Goal: Communication & Community: Answer question/provide support

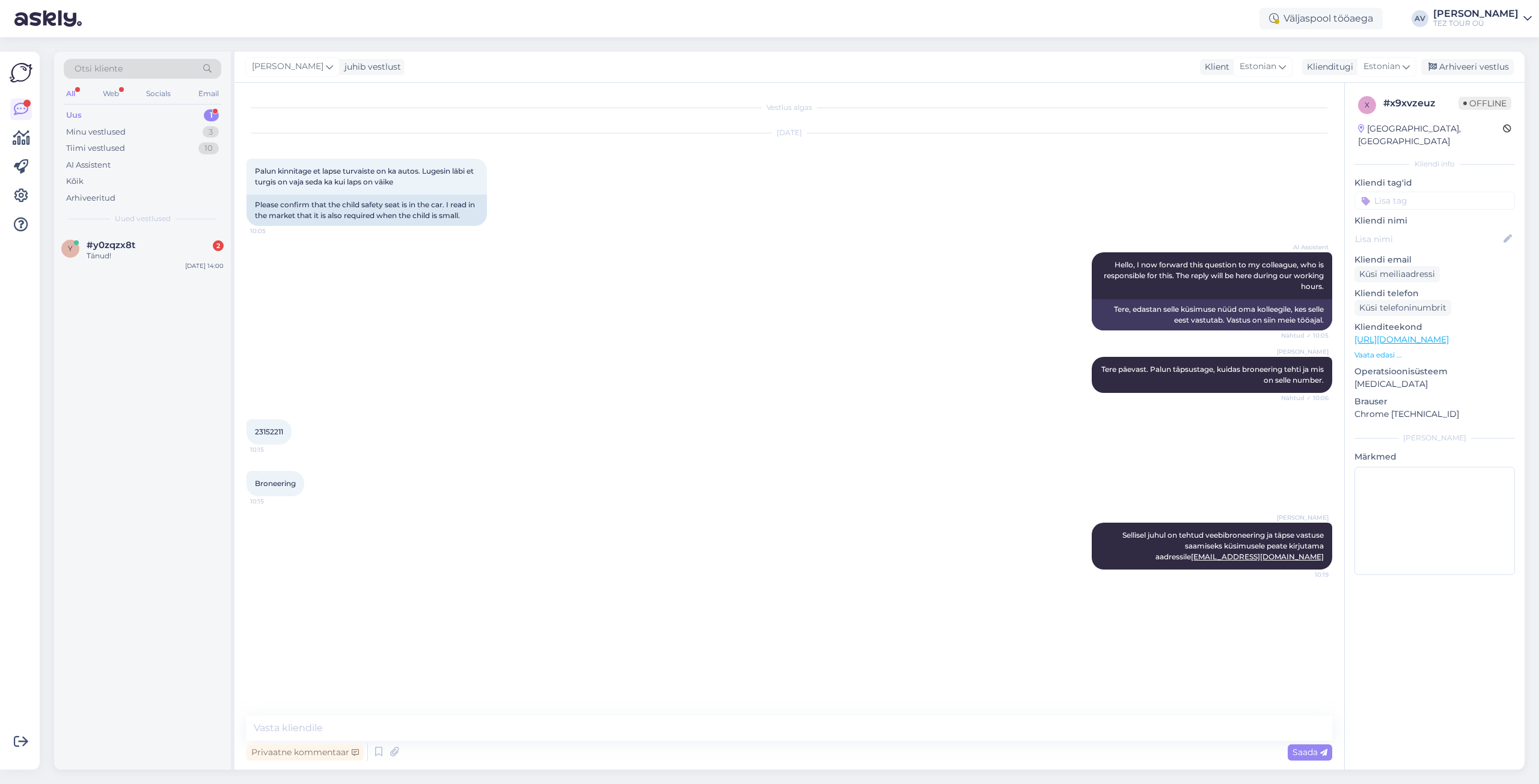
click at [107, 242] on span "#y0zqzx8t" at bounding box center [111, 245] width 49 height 11
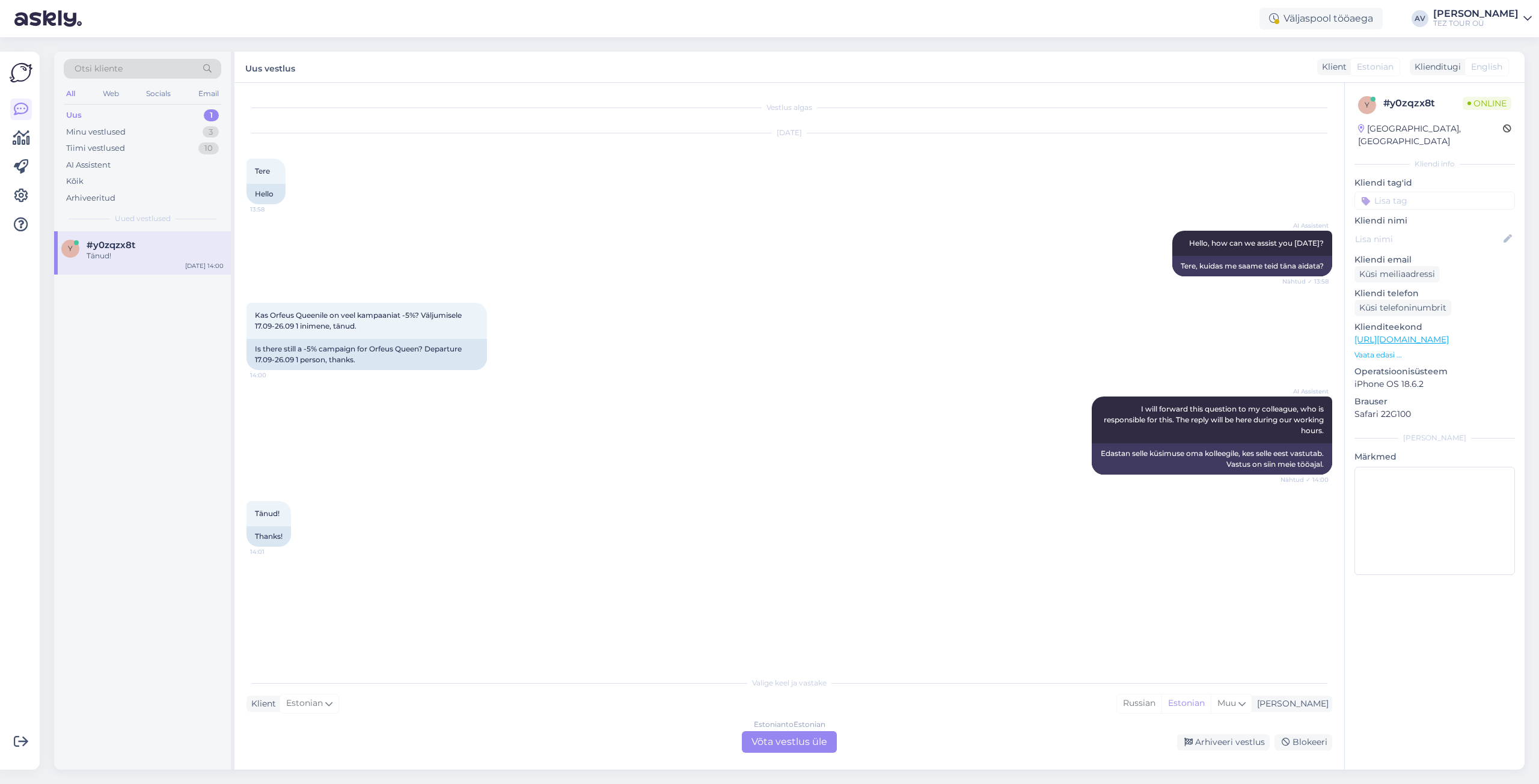
click at [1387, 67] on span "Estonian" at bounding box center [1375, 66] width 37 height 13
click at [780, 739] on div "Estonian to Estonian Võta vestlus üle" at bounding box center [790, 741] width 95 height 21
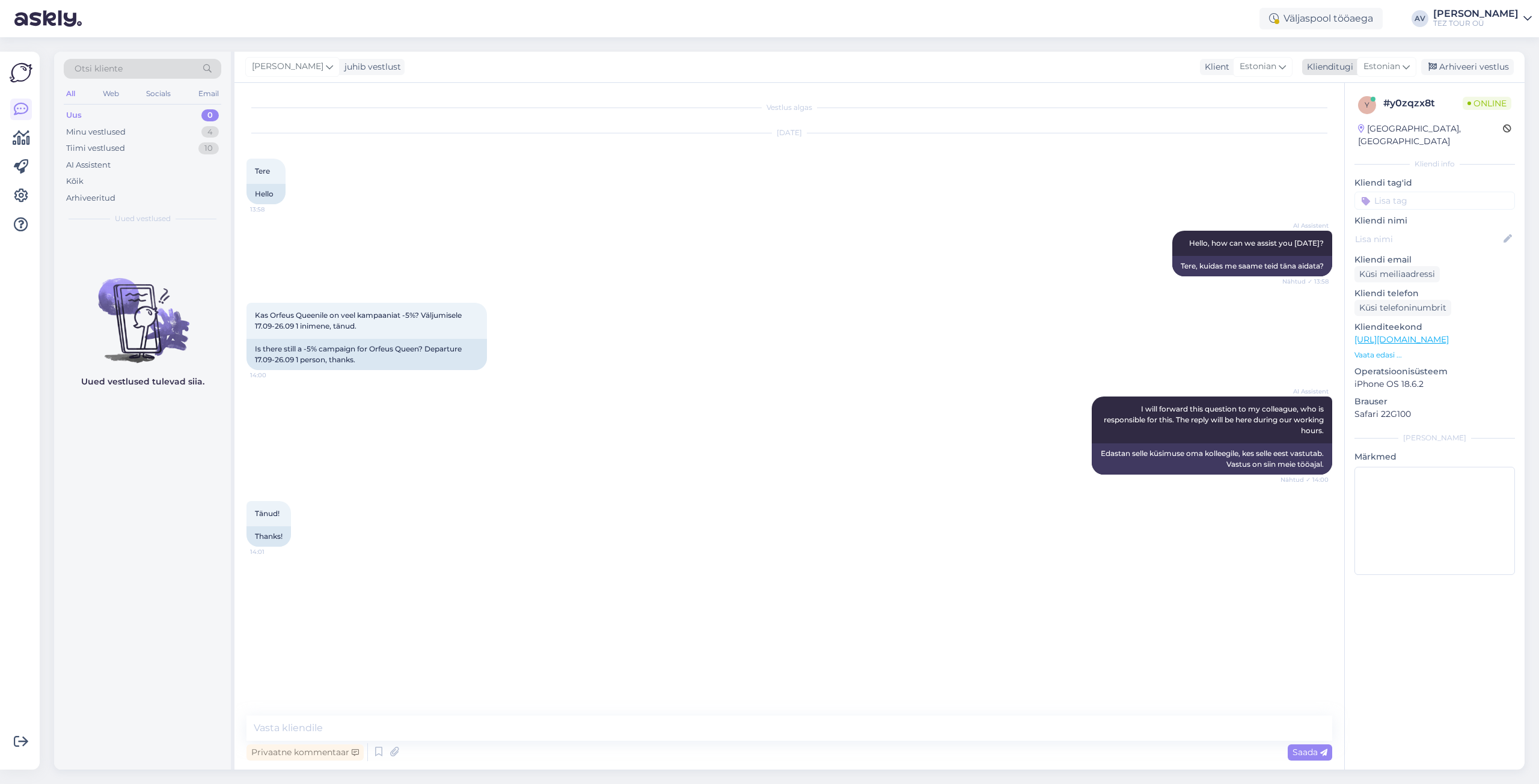
click at [1408, 66] on icon at bounding box center [1406, 67] width 7 height 14
click at [1358, 239] on link "Russian" at bounding box center [1359, 240] width 132 height 20
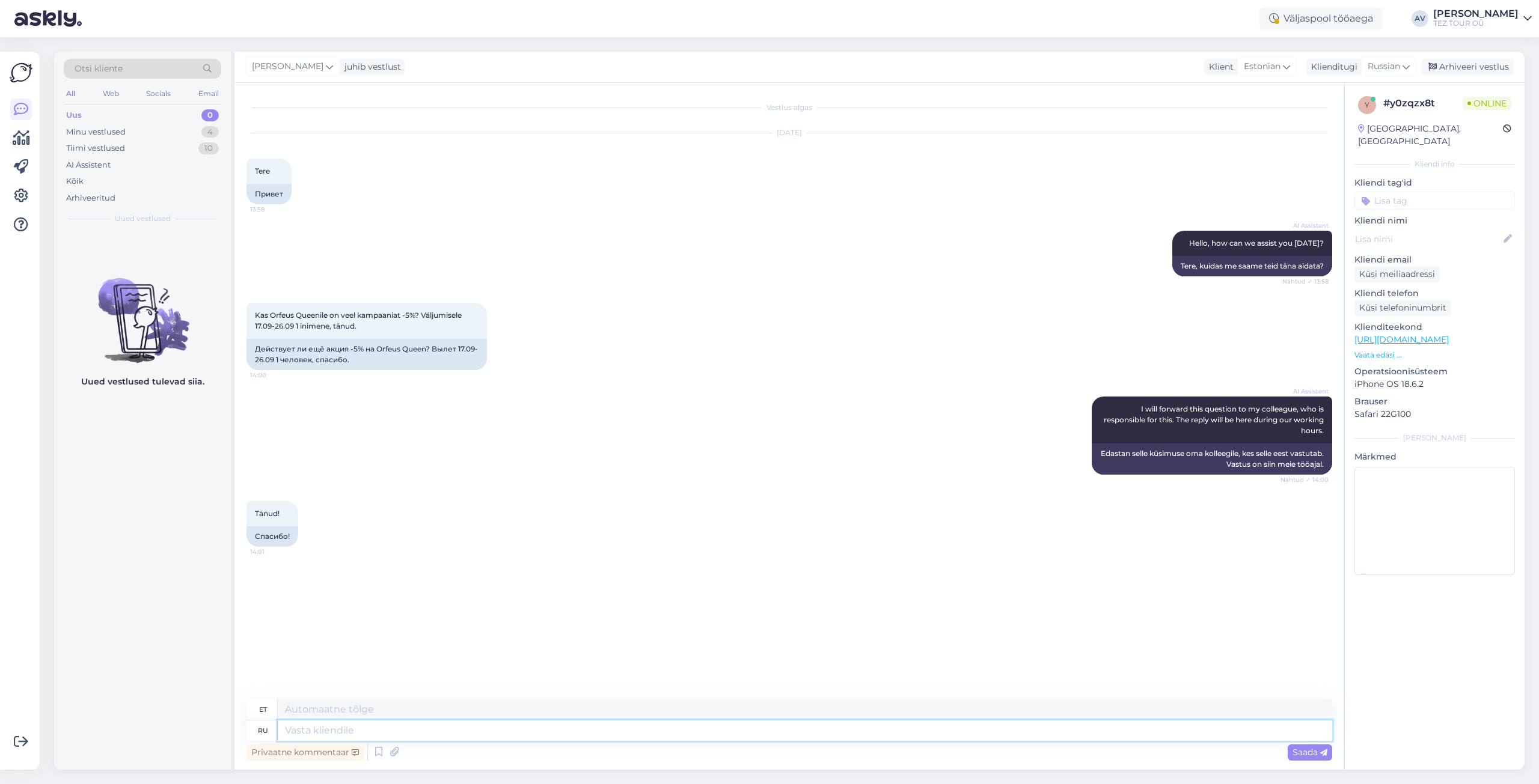
click at [1122, 725] on textarea at bounding box center [805, 730] width 1054 height 20
type textarea "Добрый д"
type textarea "Lahke"
type textarea "Добрый день."
type textarea "Tere päevast."
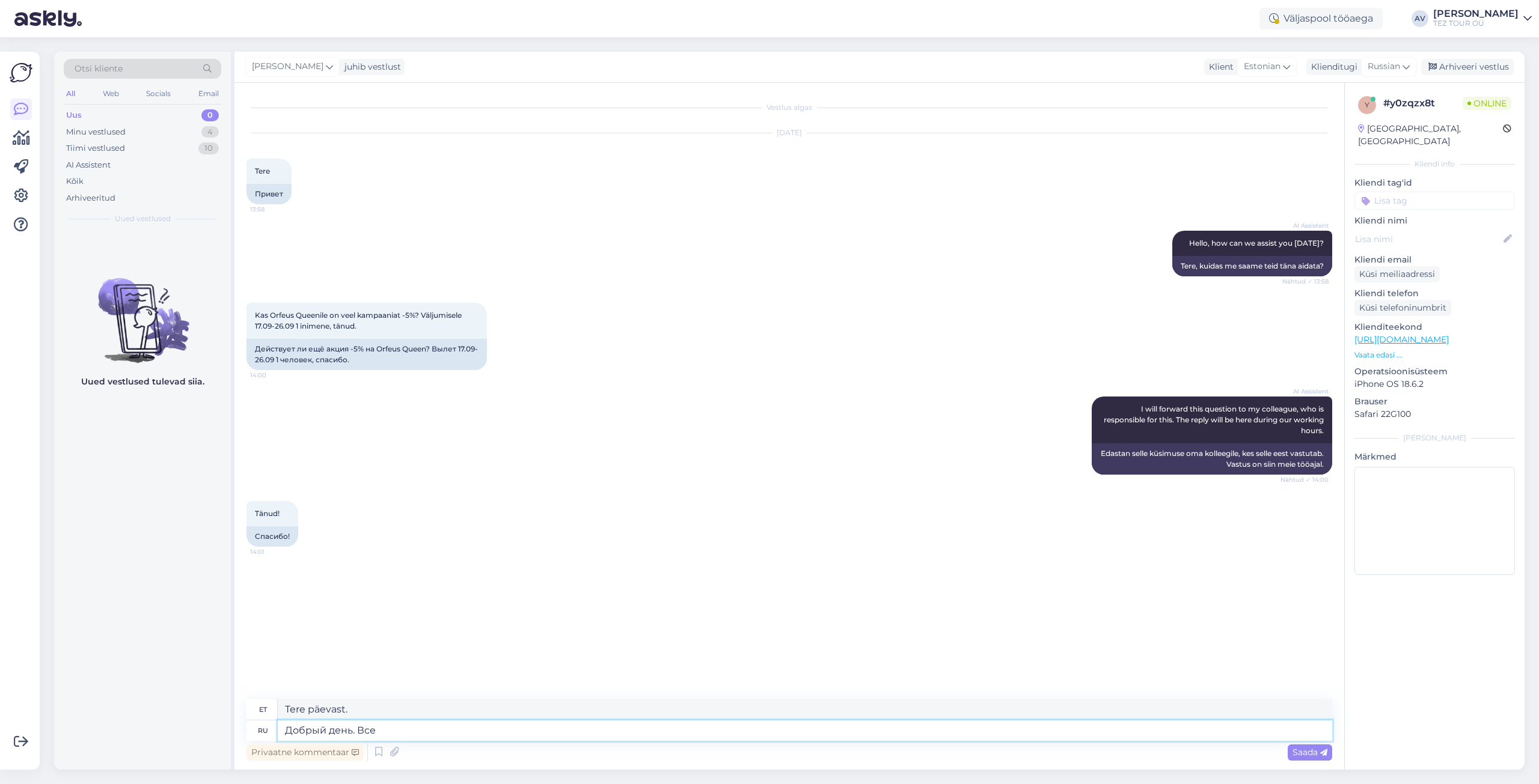
type textarea "Добрый день. Все"
type textarea "Tere päevast. Kõigile."
type textarea "Добрый день. Все действуюшие"
type textarea "Tere päevast. Kõik aktiivsed."
type textarea "Добрый день. Все действуюшие компании"
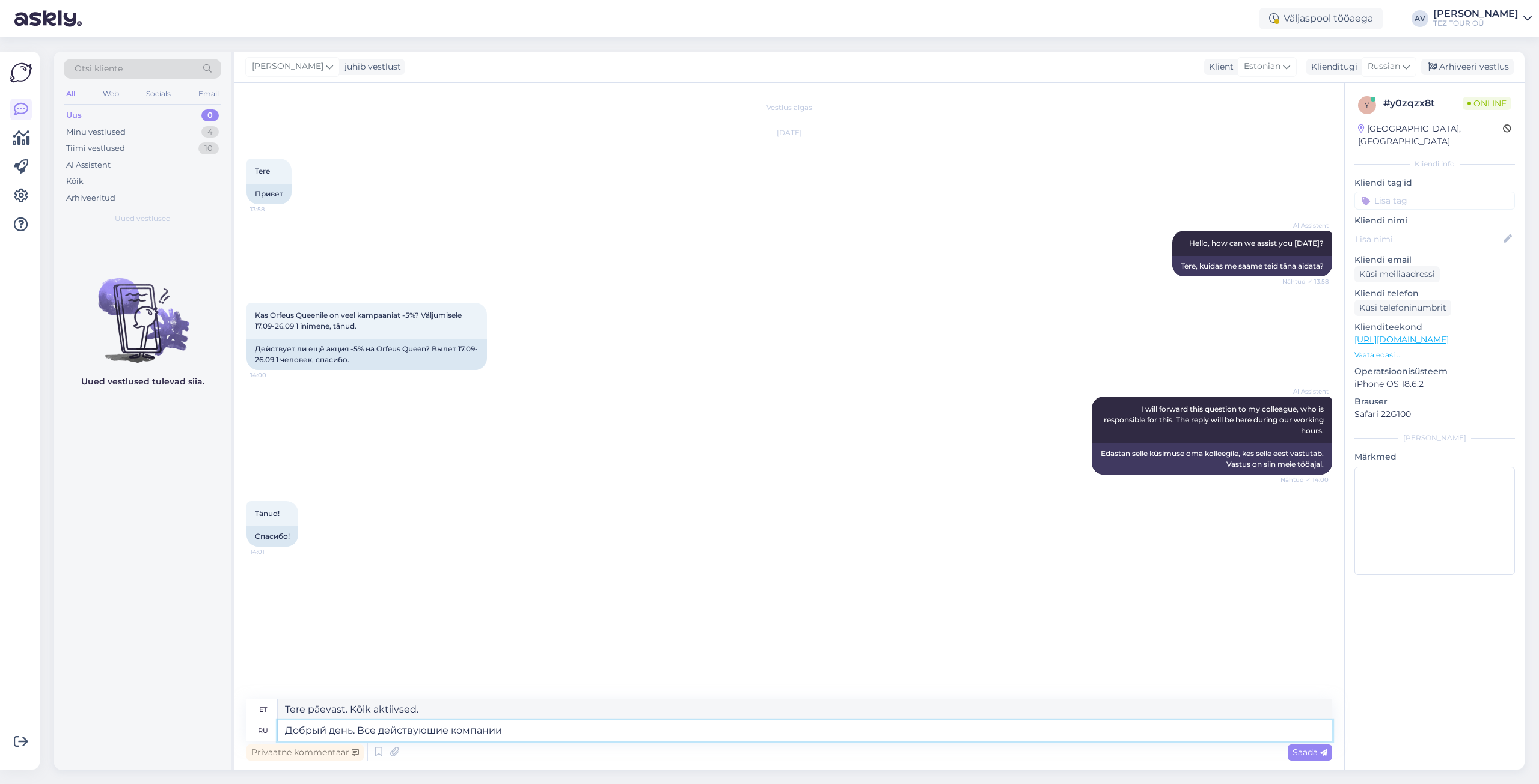
type textarea "Tere päevast. Kõik aktiivsed ettevõtted"
type textarea "Добрый день. Все действуюшие компании для о"
type textarea "Tere päevast. Kõikidele aktiivsetele ettevõtetele"
type textarea "Добрый день. Все действуюшие компании для онлайн"
type textarea "Tere päevast. Kõik aktiivsed ettevõtted veebis tegutsemiseks."
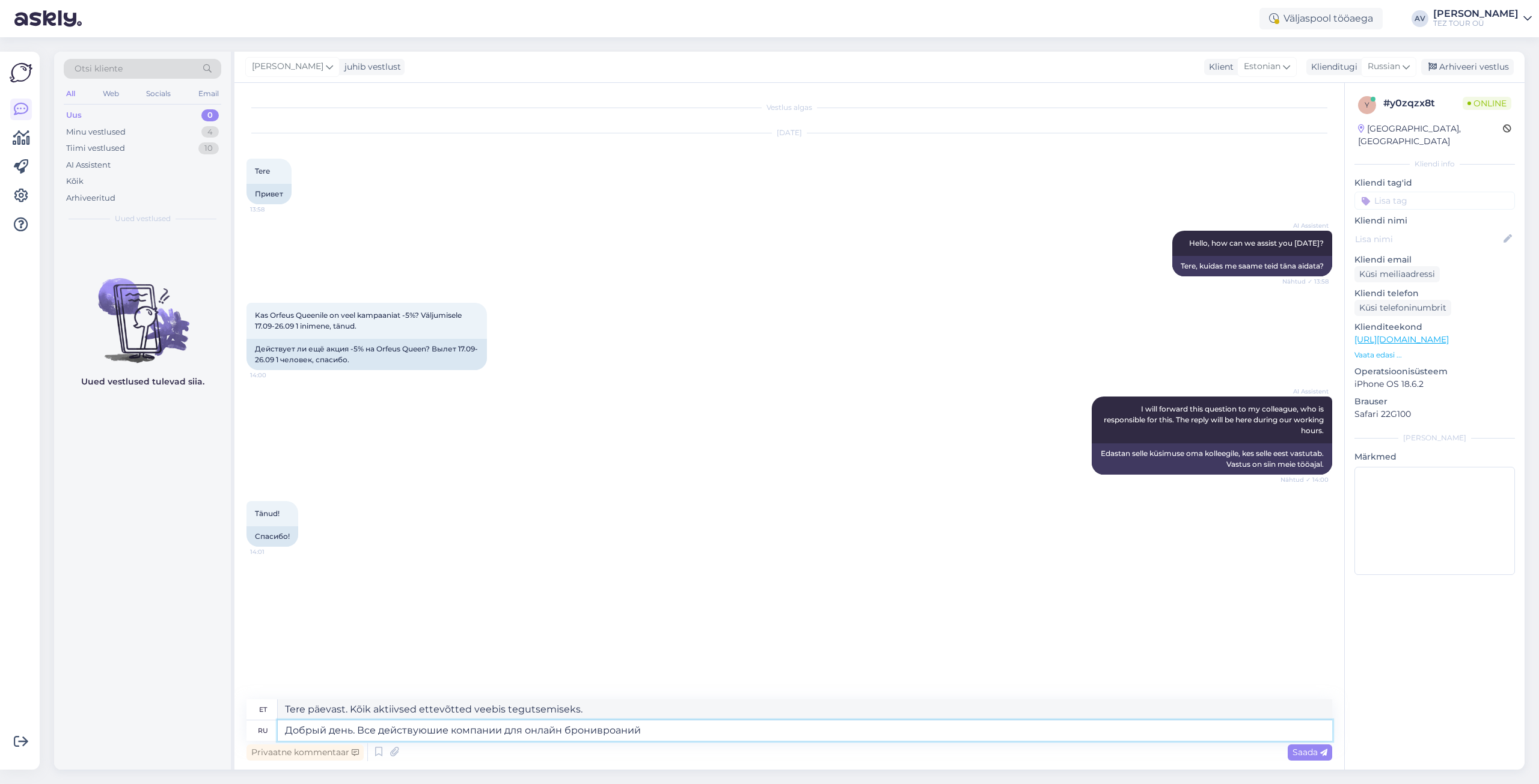
type textarea "Добрый день. Все действуюшие компании для онлайн бронивроаний"
type textarea "Tere päevast. Kõik aktiivsed ettevõtted saavad veebis broneerida"
type textarea "Добрый день. Все действуюшие компании для онлайн бронивроаний указа"
type textarea "Tere päevast. Kõik aktiivsed veebibroneeringute ettevõtted on loetletud."
type textarea "Добрый день. Все действуюшие компании для онлайн бронивроаний указан"
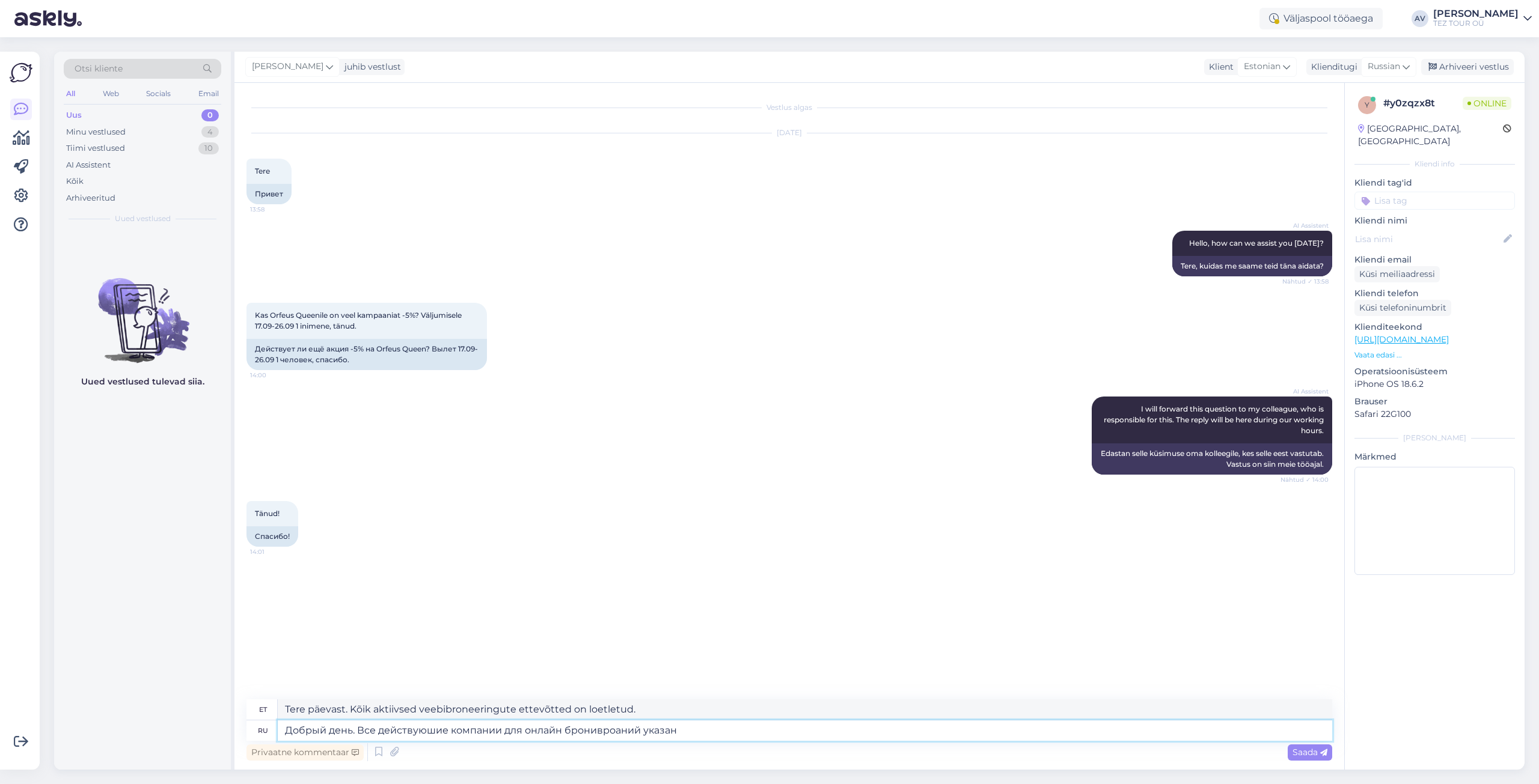
type textarea "Tere päevast. Kõik praegused veebibroneeringuid pakkuvad ettevõtted on loetletu…"
type textarea "Добрый день. Все действуюшие компании для онлайн бронивроаний указаны н"
type textarea "Tere päevast. Kõik aktiivsed ettevõtted veebibroneeringute tegemiseks on loetle…"
type textarea "Добрый день. Все действуюшие компании для онлайн бронивроаний указаны на н"
type textarea "Tere päevast. Kõik aktiivsed ettevõtted, mida saab veebis broneerida, on loetle…"
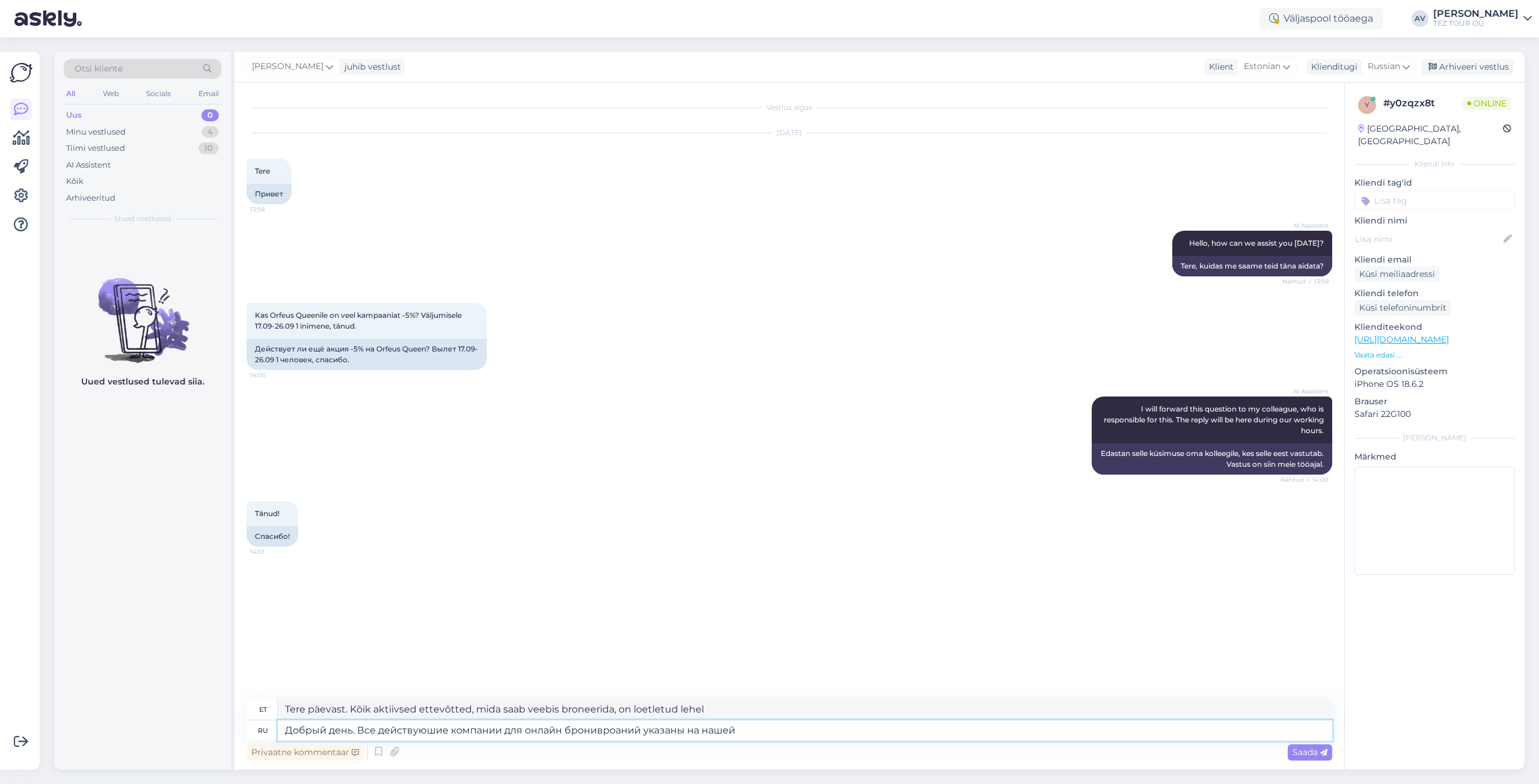
type textarea "Добрый день. Все действуюшие компании для онлайн бронивроаний указаны на нашей"
type textarea "Tere päevast. Kõik praegused veebibroneeringute ettevõtted on loetletud meie le…"
type textarea "Добрый день. Все действуюшие компании для онлайн бронивроаний указаны на нашей …"
type textarea "Tere päevast. Kõik praegused veebibroneeringuid pakkuvad ettevõtted on loetletu…"
click at [451, 730] on textarea "Добрый день. Все действуюшие компании для онлайн бронивроаний указаны на нашей …" at bounding box center [805, 730] width 1054 height 20
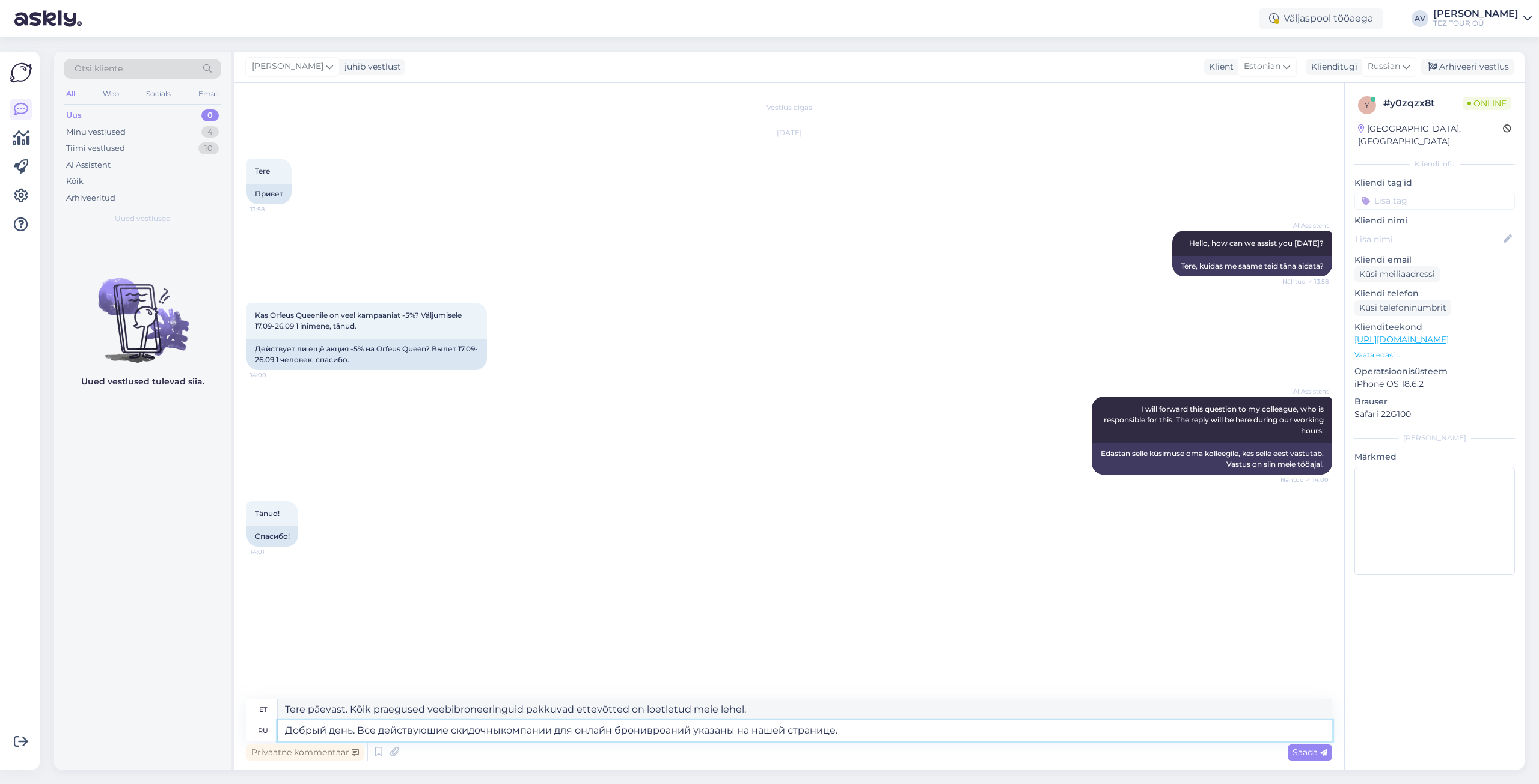
type textarea "Добрый день. Все действуюшие скидочныекомпании для онлайн бронивроаний указаны …"
type textarea "Tere päevast. Kõik praegused sooduspakkumisi pakkuvad ettevõtted veebibroneerin…"
drag, startPoint x: 556, startPoint y: 730, endPoint x: 451, endPoint y: 724, distance: 105.2
click at [451, 724] on textarea "Добрый день. Все действуюшие скидочныекомпании для онлайн бронивроаний указаны …" at bounding box center [805, 730] width 1054 height 20
type textarea "Добрый день. Все действуюшие а для онлайн бронивроаний указаны на нашей страниц…"
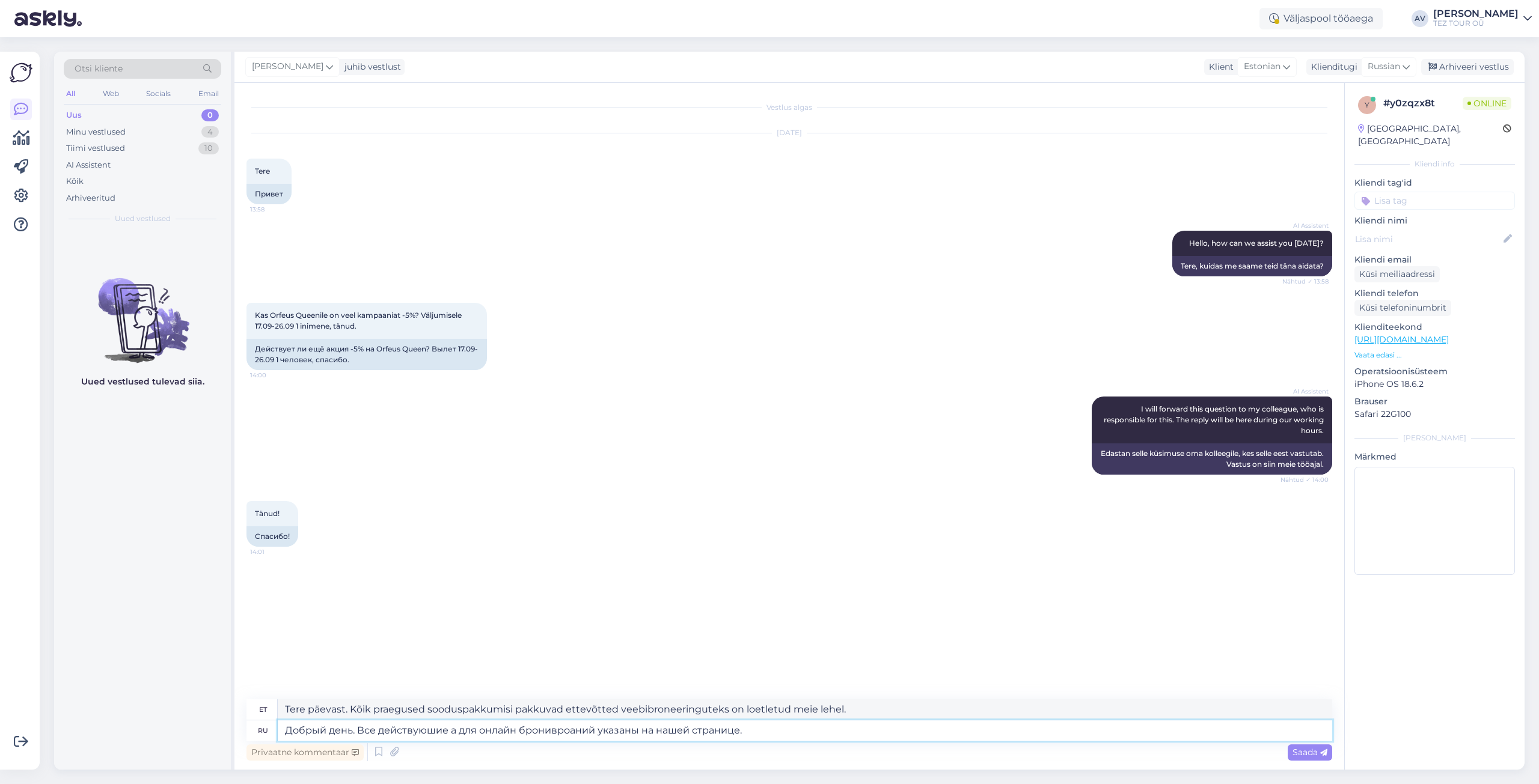
type textarea "Tere päevast. Kõik kehtivad veebibroneeringud on meie lehel loetletud."
type textarea "Добрый день. Все действуюшие акции для онлайн бронивроаний указаны на нашей стр…"
type textarea "Tere päevast. Kõik kehtivad veebibroneeringute pakkumised on loetletud meie leh…"
